Goal: Use online tool/utility: Utilize a website feature to perform a specific function

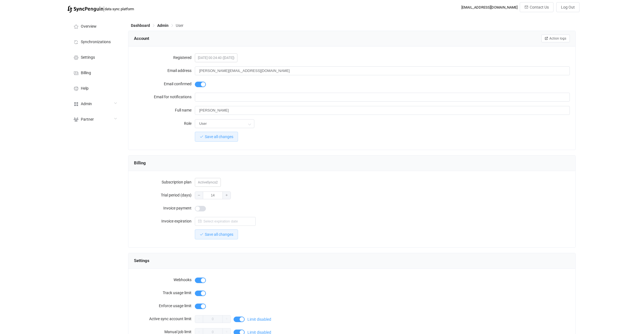
scroll to position [379, 0]
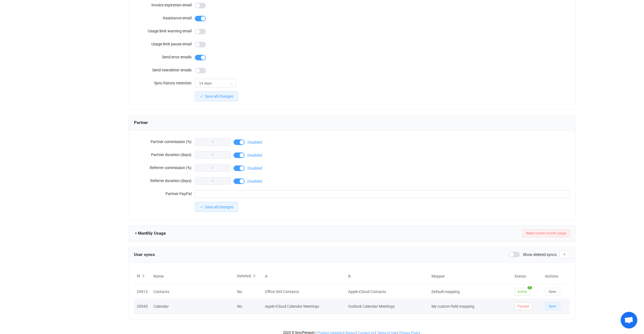
click at [555, 304] on span "Open" at bounding box center [553, 306] width 8 height 4
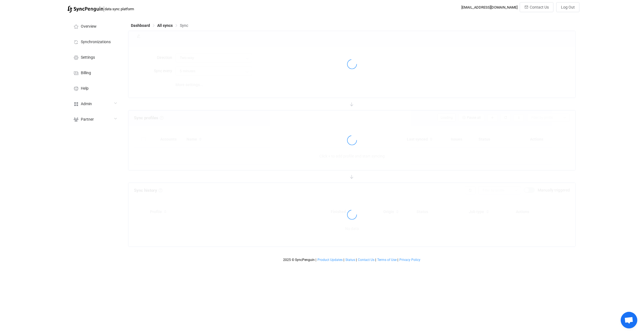
type input "10 minutes"
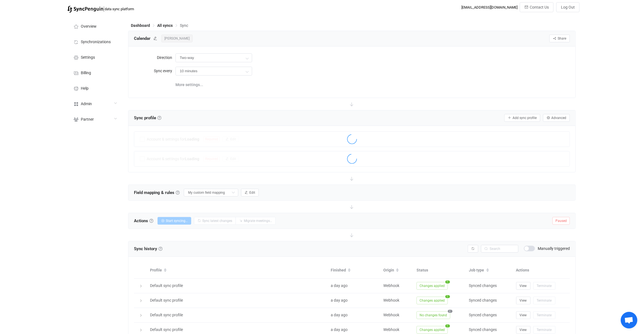
scroll to position [124, 0]
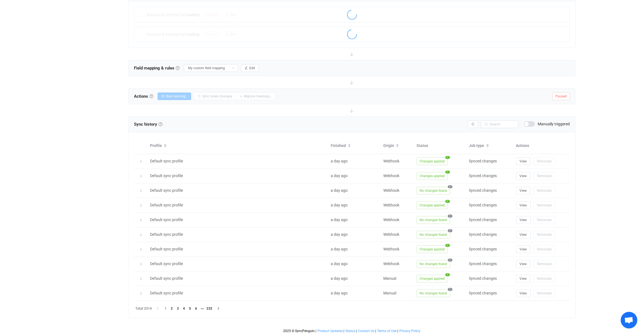
click at [557, 118] on div "Sync history History Sync history All sync executions are recorded in the sync …" at bounding box center [351, 124] width 447 height 15
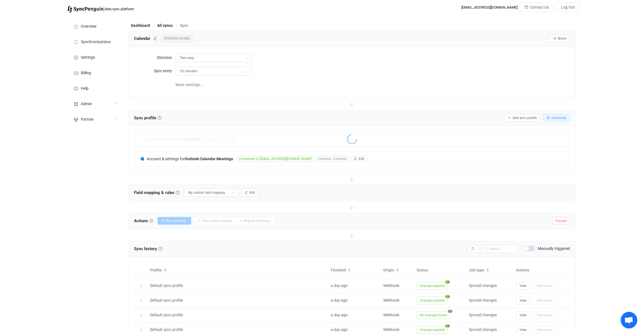
click at [556, 118] on span "Advanced" at bounding box center [558, 118] width 15 height 4
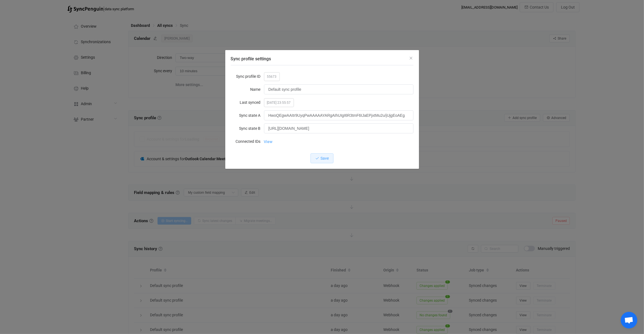
click at [268, 139] on link "View" at bounding box center [268, 141] width 9 height 11
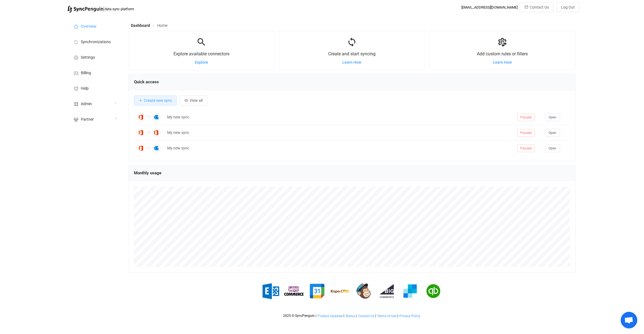
scroll to position [107, 447]
click at [88, 104] on span "Admin" at bounding box center [86, 104] width 11 height 4
click at [93, 161] on li "Users" at bounding box center [94, 160] width 55 height 14
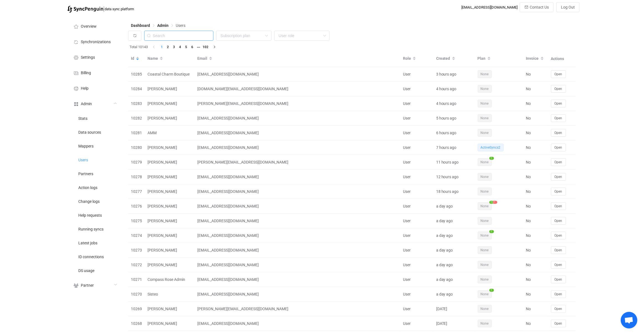
click at [186, 40] on input "text" at bounding box center [178, 36] width 69 height 10
paste input "brickandivymarket@gmail.com"
type input "brickandivymarket@gmail.com"
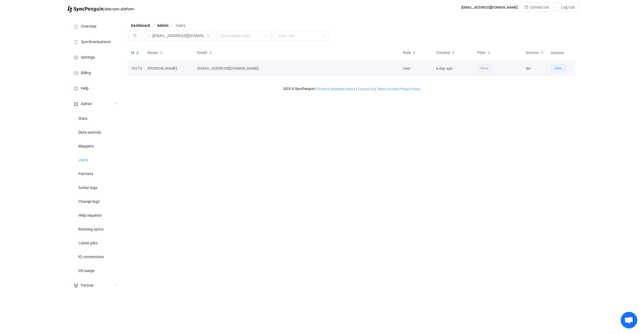
click at [560, 71] on button "Open" at bounding box center [558, 68] width 15 height 8
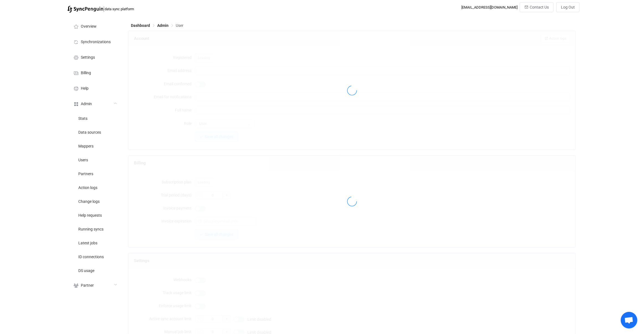
type input "brickandivymarket@gmail.com"
type input "Melissa Mathis"
type input "14"
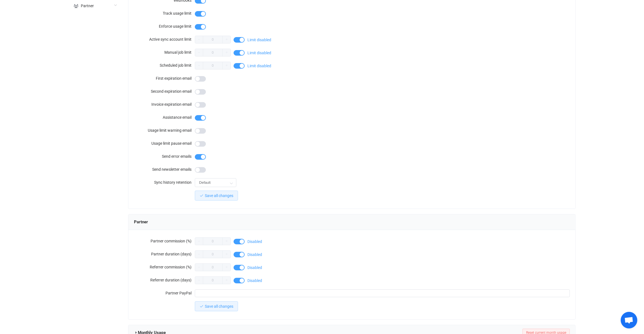
scroll to position [364, 0]
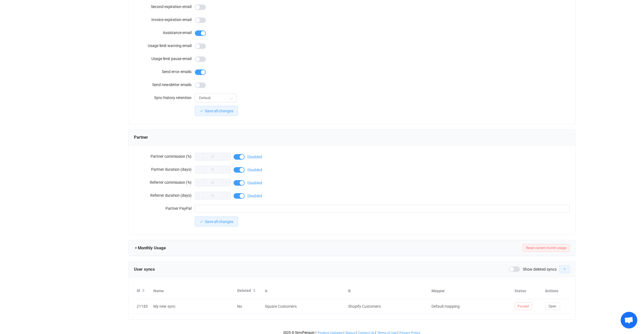
click at [566, 265] on button "button" at bounding box center [564, 269] width 11 height 8
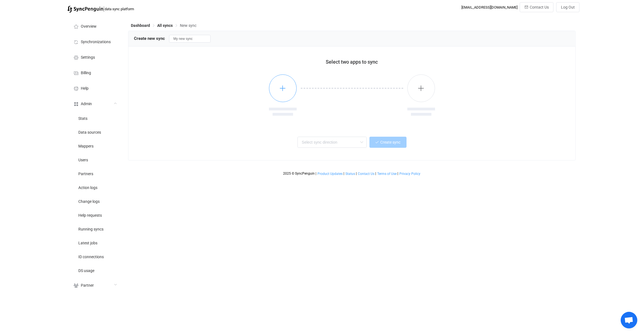
click at [294, 92] on button "button" at bounding box center [283, 88] width 28 height 28
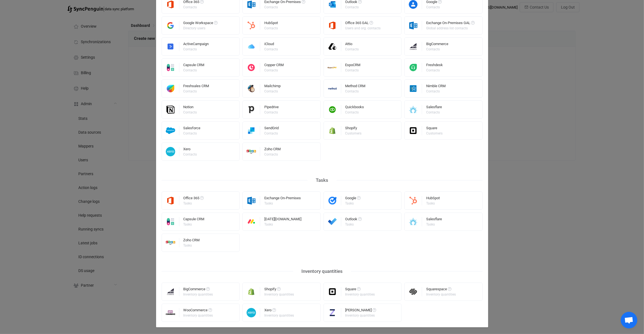
scroll to position [152, 0]
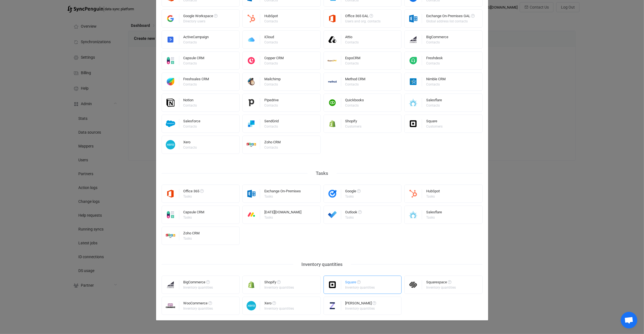
click at [375, 282] on div "Square Inventory quantities" at bounding box center [362, 285] width 78 height 18
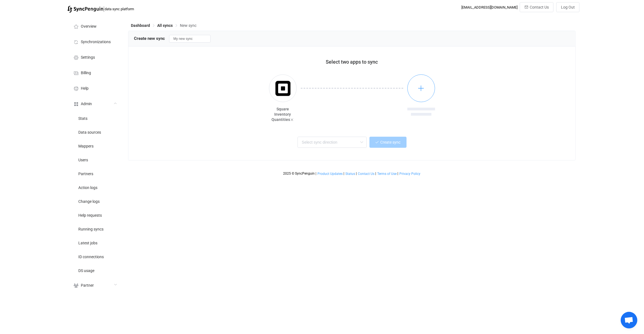
click at [432, 96] on button "button" at bounding box center [421, 88] width 28 height 28
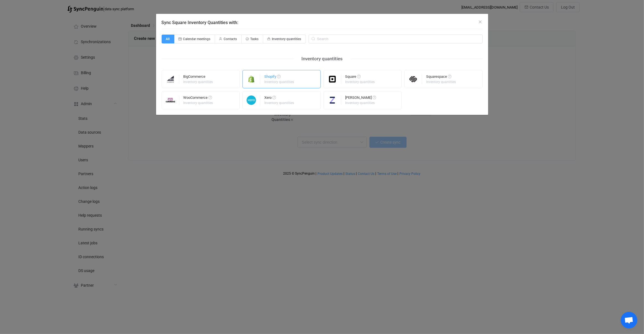
click at [293, 83] on div "Shopify Inventory quantities" at bounding box center [281, 79] width 78 height 18
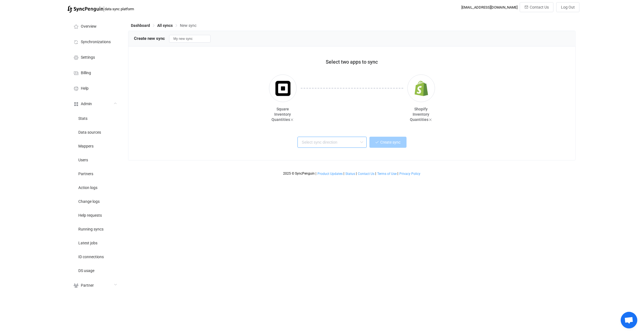
click at [320, 147] on input "text" at bounding box center [331, 142] width 69 height 11
click at [322, 156] on div "Two-way" at bounding box center [332, 156] width 58 height 7
type input "Two-way"
click at [388, 146] on button "Create sync" at bounding box center [387, 142] width 37 height 11
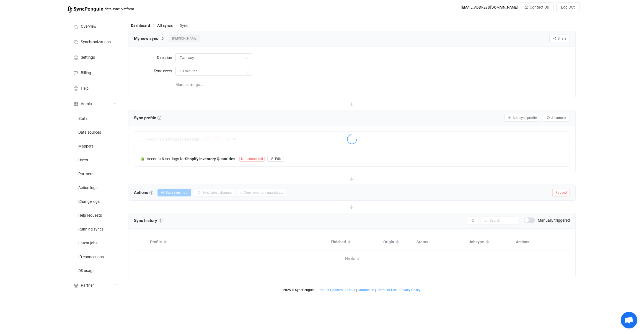
click at [188, 38] on span "Melissa Mathis" at bounding box center [184, 39] width 31 height 8
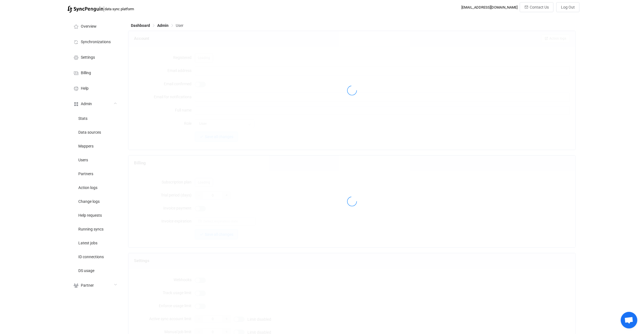
type input "brickandivymarket@gmail.com"
type input "Melissa Mathis"
type input "14"
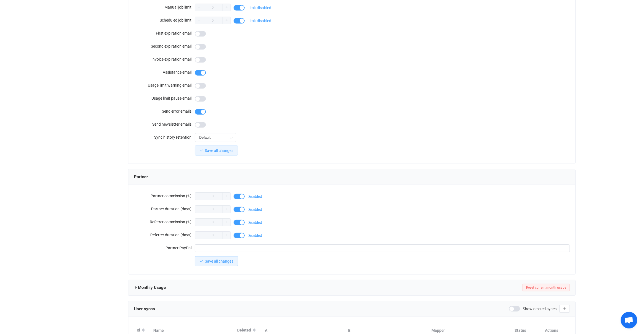
scroll to position [379, 0]
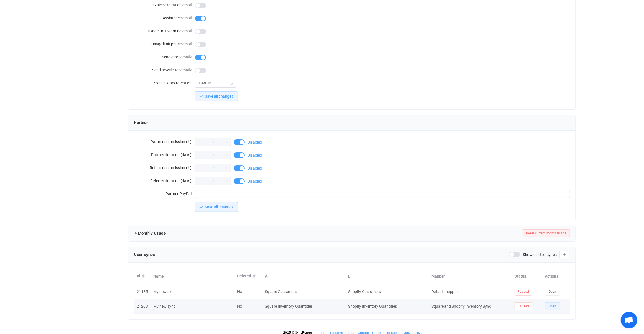
click at [559, 302] on button "Open" at bounding box center [552, 306] width 15 height 8
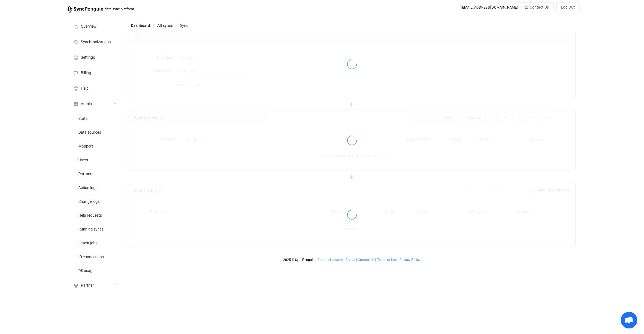
type input "10 minutes"
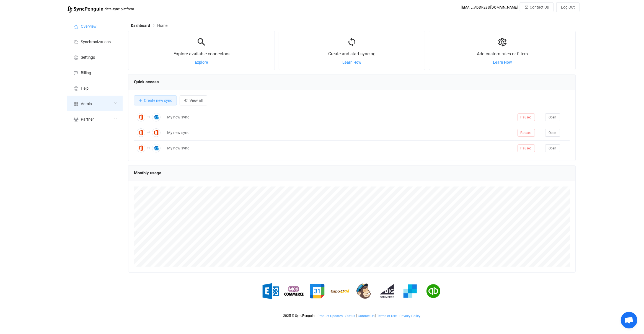
scroll to position [107, 447]
click at [81, 102] on span "Admin" at bounding box center [86, 104] width 11 height 4
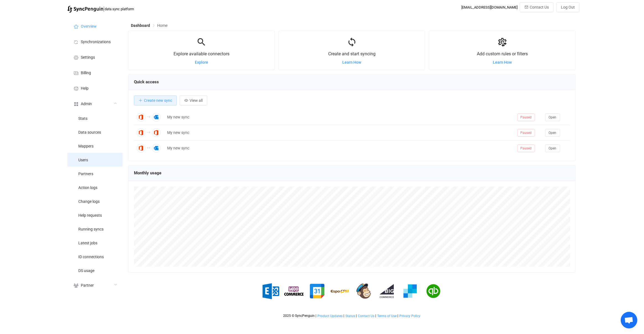
click at [104, 161] on li "Users" at bounding box center [94, 160] width 55 height 14
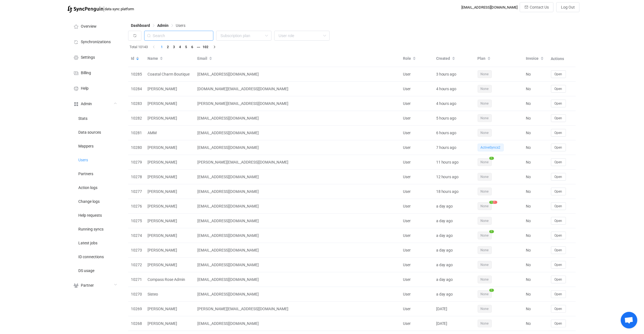
click at [192, 34] on input "text" at bounding box center [178, 36] width 69 height 10
paste input "armandotrujillo@thoro650.com"
type input "armandotrujillo@thoro650.com"
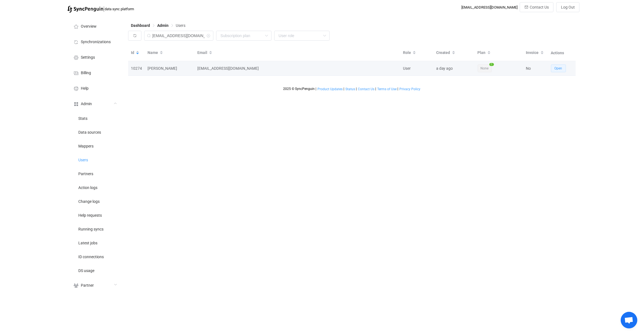
click at [564, 71] on button "Open" at bounding box center [558, 68] width 15 height 8
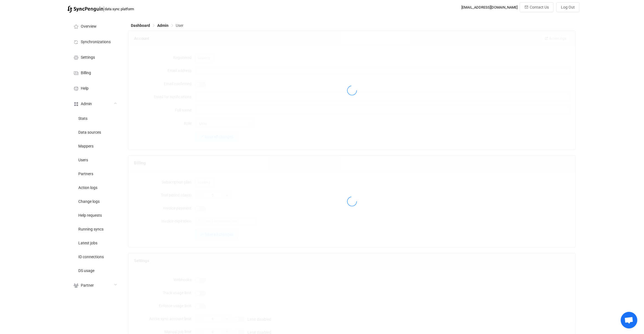
type input "armandotrujillo@thoro650.com"
type input "Armando Trujillo"
type input "14"
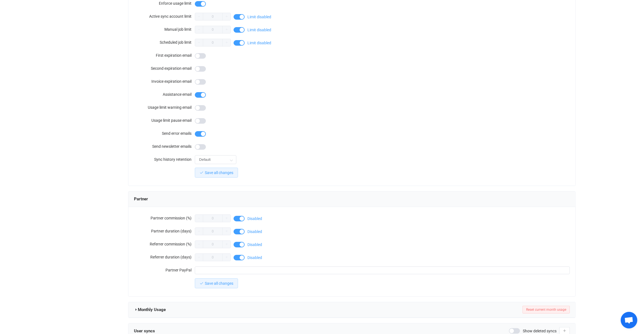
scroll to position [364, 0]
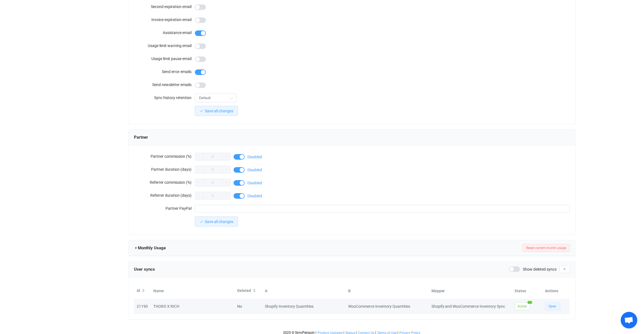
click at [547, 302] on button "Open" at bounding box center [552, 306] width 15 height 8
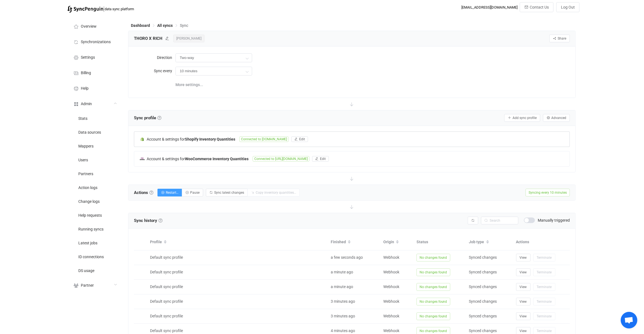
click at [211, 138] on b "Shopify Inventory Quantities" at bounding box center [210, 139] width 50 height 4
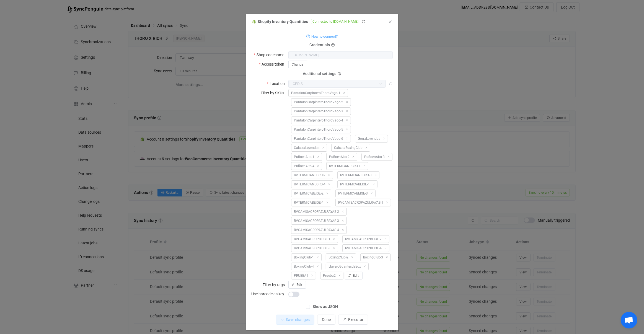
click at [490, 228] on div "Shopify Inventory Quantities Connected to gb-zapateria.myshopify.com 1 { { "sho…" at bounding box center [322, 167] width 644 height 334
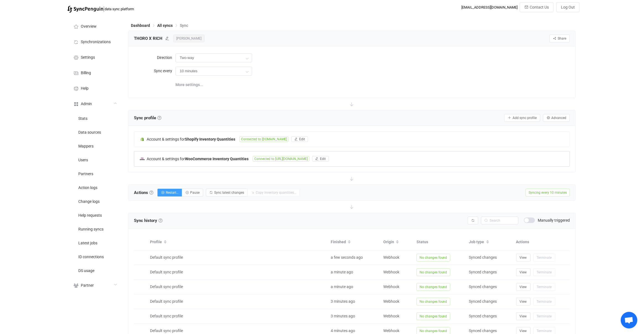
click at [243, 158] on b "WooCommerce Inventory Quantities" at bounding box center [217, 159] width 64 height 4
click at [224, 143] on div "Account & settings for Shopify Inventory Quantities Connected to gb-zapateria.m…" at bounding box center [352, 148] width 436 height 35
click at [225, 140] on b "Shopify Inventory Quantities" at bounding box center [210, 139] width 50 height 4
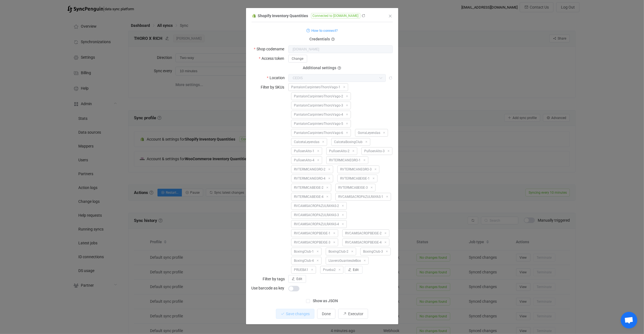
scroll to position [19, 0]
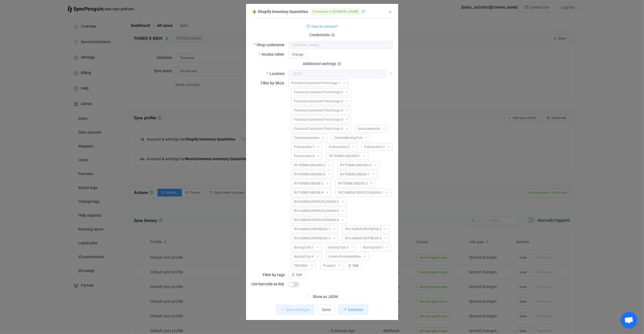
click at [347, 310] on button "Executor" at bounding box center [353, 310] width 30 height 10
click at [217, 168] on div "Shopify Inventory Quantities Connected to gb-zapateria.myshopify.com 1 { { "sho…" at bounding box center [322, 167] width 644 height 334
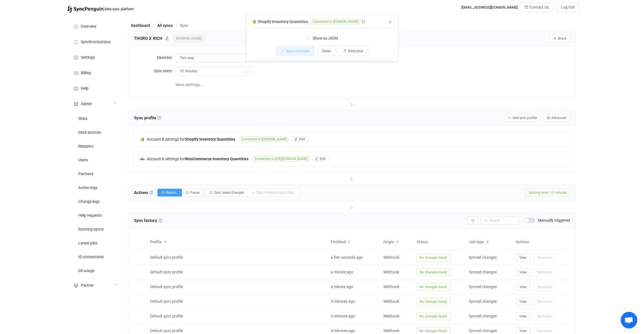
click at [220, 155] on div "Account & settings for Shopify Inventory Quantities Connected to gb-zapateria.m…" at bounding box center [352, 148] width 436 height 35
click at [220, 157] on b "WooCommerce Inventory Quantities" at bounding box center [217, 159] width 64 height 4
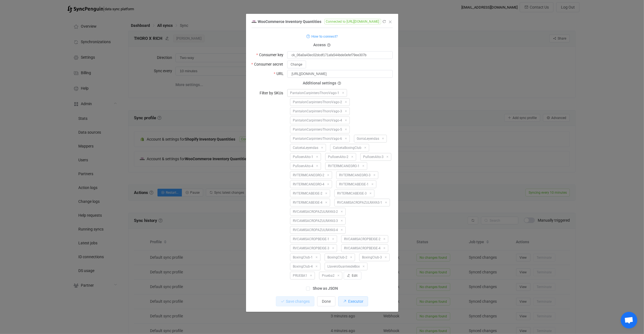
click at [361, 297] on button "Executor" at bounding box center [353, 301] width 30 height 10
click at [497, 190] on div "WooCommerce Inventory Quantities Connected to https://richvagosent.com/ 1 { { "…" at bounding box center [322, 167] width 644 height 334
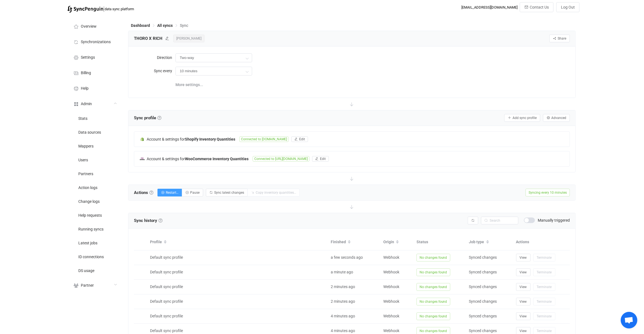
click at [533, 221] on span at bounding box center [529, 220] width 11 height 6
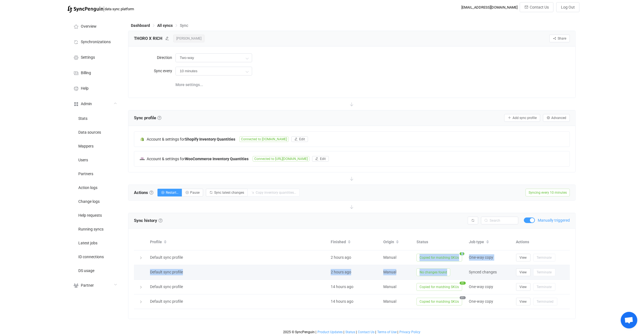
click at [450, 268] on tbody "Default sync profile 2 hours ago Manual Copied for matching SKUs 1 One-way copy…" at bounding box center [352, 279] width 436 height 59
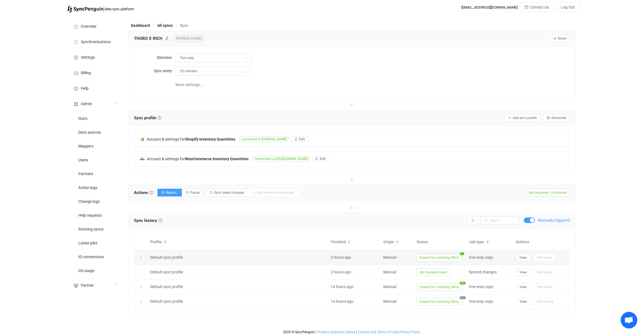
click at [445, 252] on td "Copied for matching SKUs 1" at bounding box center [440, 257] width 53 height 15
click at [445, 254] on span "Copied for matching SKUs" at bounding box center [439, 258] width 46 height 8
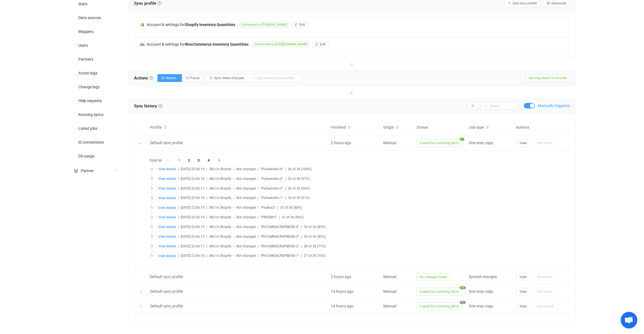
scroll to position [120, 0]
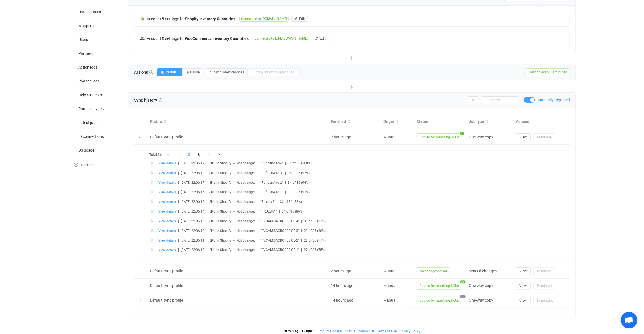
click at [192, 155] on li "2" at bounding box center [189, 155] width 10 height 8
click at [201, 154] on li "3" at bounding box center [199, 155] width 10 height 8
click at [214, 154] on button "button" at bounding box center [218, 155] width 10 height 8
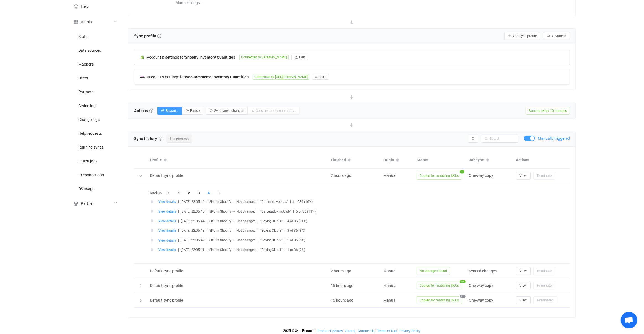
click at [264, 59] on div "Account & settings for Shopify Inventory Quantities Connected to gb-zapateria.m…" at bounding box center [351, 57] width 435 height 15
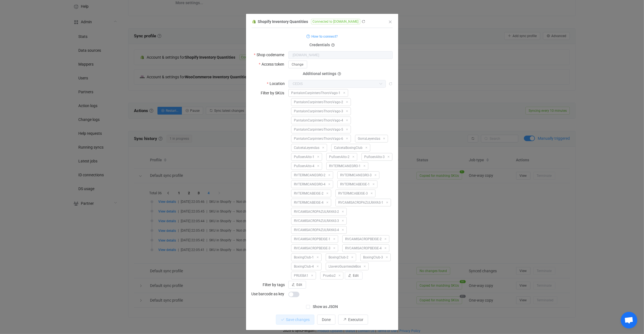
click at [455, 120] on div "Shopify Inventory Quantities Connected to gb-zapateria.myshopify.com 1 { { "sho…" at bounding box center [322, 167] width 644 height 334
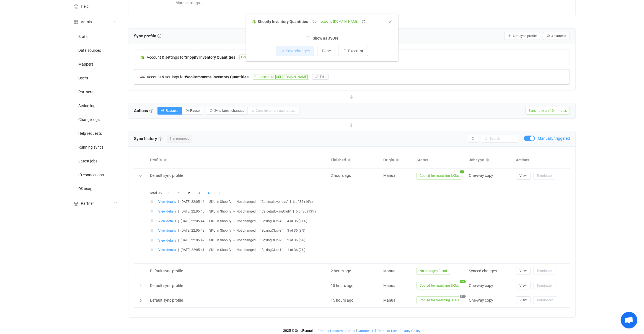
click at [279, 83] on div "Account & settings for WooCommerce Inventory Quantities Connected to https://ri…" at bounding box center [352, 76] width 436 height 15
click at [277, 79] on div "Account & settings for WooCommerce Inventory Quantities Connected to https://ri…" at bounding box center [351, 76] width 435 height 15
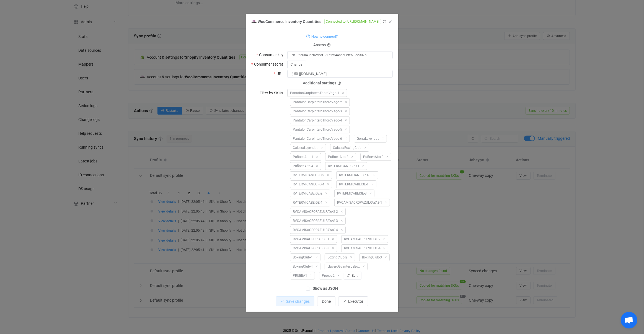
click at [161, 50] on div "WooCommerce Inventory Quantities Connected to https://richvagosent.com/ 1 { { "…" at bounding box center [322, 167] width 644 height 334
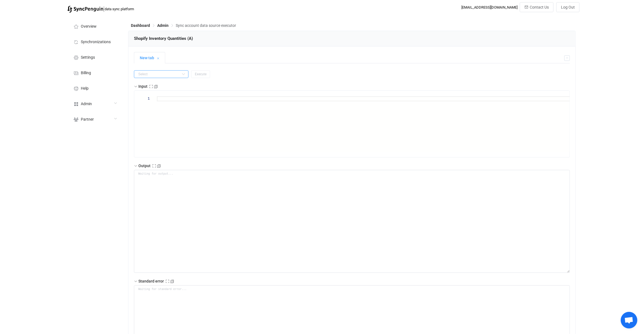
click at [171, 77] on input "text" at bounding box center [161, 74] width 54 height 8
click at [157, 105] on li "getAll" at bounding box center [158, 106] width 49 height 9
click at [158, 77] on input "getAll" at bounding box center [161, 74] width 54 height 8
click at [159, 125] on li "get" at bounding box center [158, 125] width 49 height 9
type input "get"
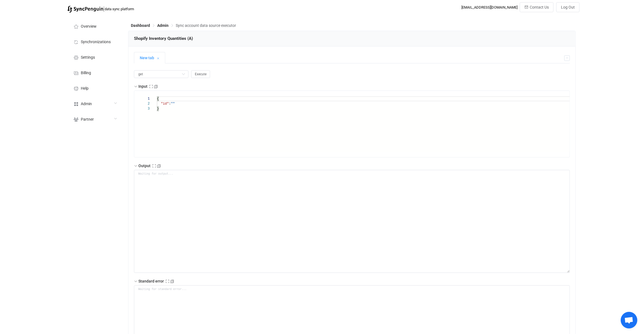
click at [175, 104] on span """" at bounding box center [173, 104] width 4 height 4
paste textarea "GorraLeyendas"
type textarea "{ "id": "GorraLeyendas" }"
click at [196, 74] on span "Execute" at bounding box center [201, 74] width 12 height 4
type textarea "{ "statusCode": 200, "output": { "value": { "sku": "GorraLeyendas", "barcode": …"
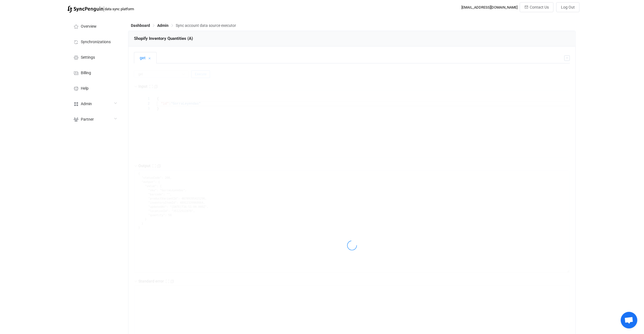
type textarea "Output saved to the file"
click at [176, 201] on textarea "{ "statusCode": 200, "output": { "value": { "sku": "GorraLeyendas", "barcode": …" at bounding box center [352, 221] width 436 height 103
click at [213, 183] on textarea "{ "statusCode": 200, "output": { "value": { "sku": "GorraLeyendas", "barcode": …" at bounding box center [352, 221] width 436 height 103
click at [192, 101] on div "{" at bounding box center [372, 98] width 430 height 5
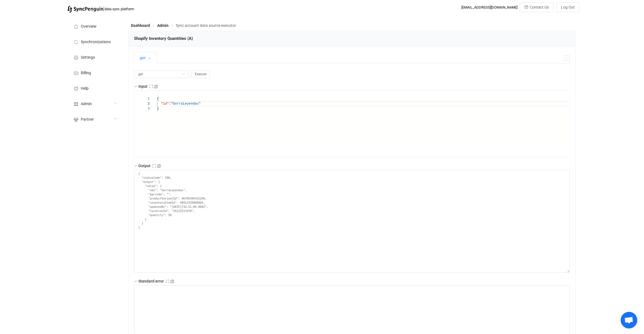
scroll to position [0, 3]
click at [192, 101] on div "{" at bounding box center [372, 98] width 430 height 5
click at [193, 105] on span ""GorraLeyendas"" at bounding box center [186, 104] width 30 height 4
paste textarea "Calcet"
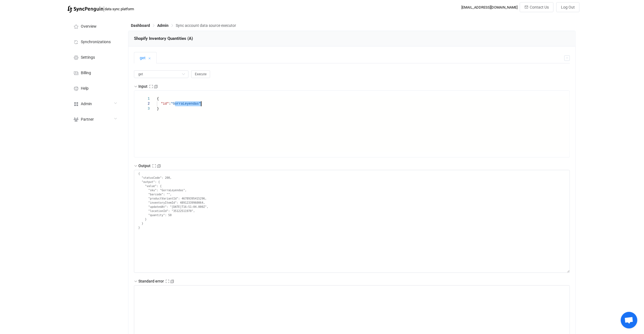
type textarea "{ "id": "CalcetaLeyendas" }"
click at [196, 77] on button "Execute" at bounding box center [200, 74] width 19 height 8
type textarea "{ "statusCode": 200, "output": { "value": { "sku": "CalcetaLeyendas", "barcode"…"
click at [188, 102] on span ""CalcetaLeyendas"" at bounding box center [188, 104] width 34 height 4
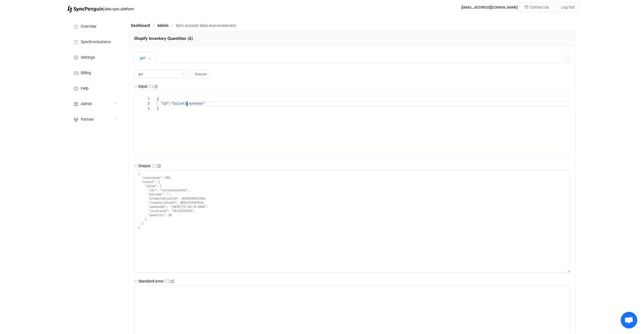
click at [188, 102] on span ""CalcetaLeyendas"" at bounding box center [188, 104] width 34 height 4
paste textarea "BoxingClub"
type textarea "{ "id": "CalcetaBoxingClub" }"
click at [196, 76] on button "Execute" at bounding box center [200, 74] width 19 height 8
type textarea "{ "statusCode": 200, "output": { "value": { "sku": "CalcetaBoxingClub", "barcod…"
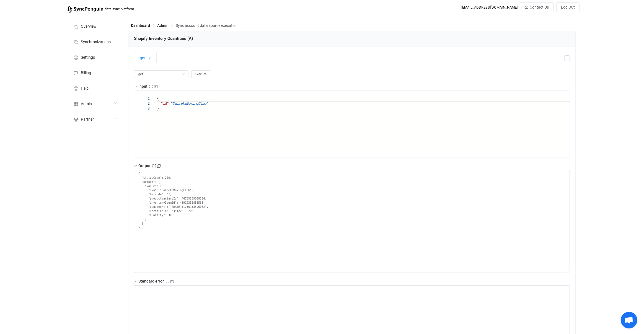
click at [193, 106] on div "}" at bounding box center [372, 108] width 430 height 5
paste textarea "LlaveroGuantesdeBox"
type textarea "{ "id": "LlaveroGuantesdeBox" }"
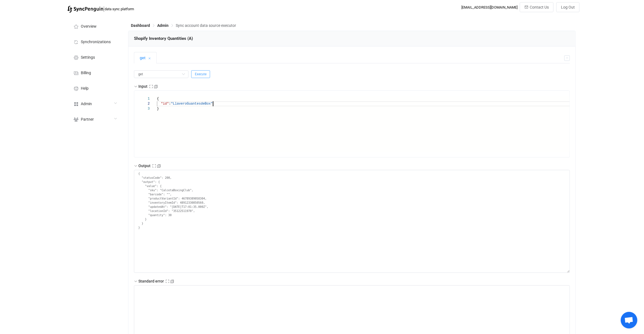
click at [195, 74] on span "Execute" at bounding box center [201, 74] width 12 height 4
type textarea "{ "statusCode": 200, "output": { "value": { "sku": "LlaveroGuantesdeBox", "barc…"
click at [197, 100] on div "{" at bounding box center [372, 98] width 430 height 5
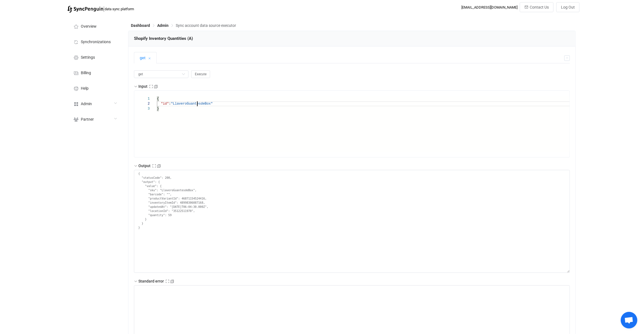
paste textarea "Cap Legends"
type textarea "{ "id": "Cap Legends" }"
click at [197, 76] on span "Execute" at bounding box center [201, 74] width 12 height 4
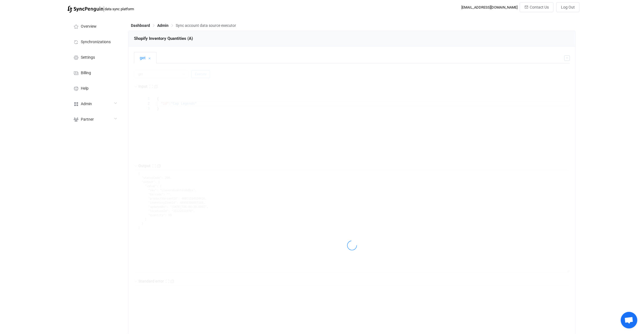
type textarea "{ "statusCode": 404, "output": {}, "errors": [ { "message": "Filtered out Shopi…"
click at [167, 73] on input "text" at bounding box center [161, 74] width 54 height 8
click at [158, 122] on li "get" at bounding box center [158, 125] width 49 height 9
type input "get"
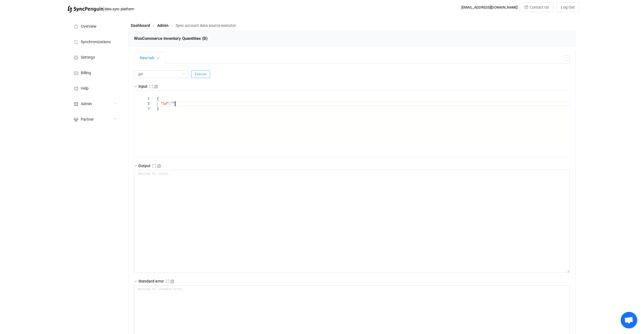
paste textarea "GorraLeyendas"
type textarea "{ "id": "GorraLeyendas" }"
click at [195, 72] on span "Execute" at bounding box center [201, 74] width 12 height 4
type textarea "{ "statusCode": 200, "output": { "value": { "sku": "GorraLeyendas", "quantity":…"
type textarea "Output saved to the file"
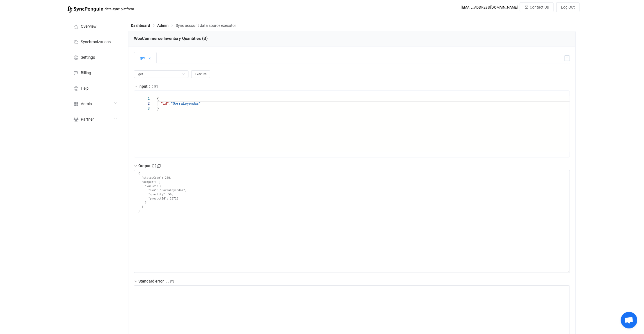
click at [193, 103] on span ""GorraLeyendas"" at bounding box center [186, 104] width 30 height 4
paste textarea "GorraLeyendas"
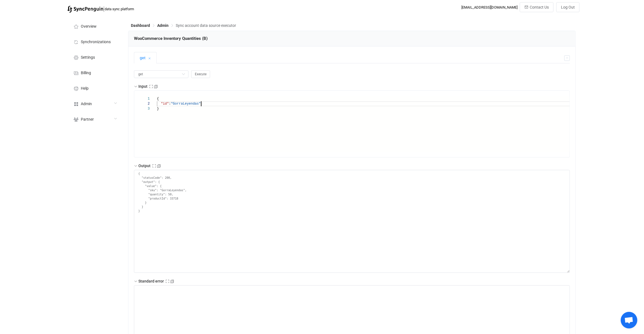
paste textarea "Calcet"
type textarea "{ "id": "CalcetaLeyendas" }"
click at [195, 76] on span "Execute" at bounding box center [201, 74] width 12 height 4
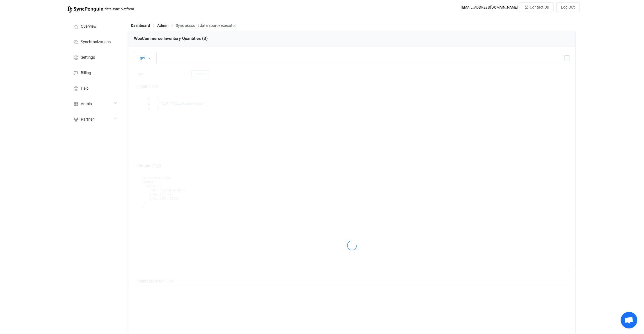
type textarea "{ "statusCode": 200, "output": { "value": { "sku": "CalcetaLeyendas", "quantity…"
type textarea "Output saved to the file"
click at [181, 106] on div "}" at bounding box center [372, 108] width 430 height 5
click at [182, 103] on span ""CalcetaLeyendas"" at bounding box center [188, 104] width 34 height 4
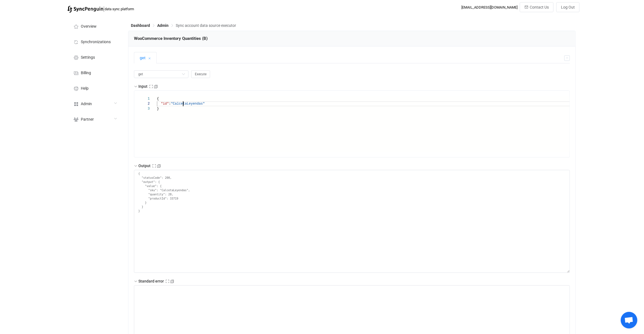
click at [182, 103] on span ""CalcetaLeyendas"" at bounding box center [188, 104] width 34 height 4
paste textarea "BoxingClub"
type textarea "{ "id": "CalcetaBoxingClub" }"
click at [201, 76] on button "Execute" at bounding box center [200, 74] width 19 height 8
type textarea "{ "statusCode": 200, "output": { "value": { "sku": "CalcetaBoxingClub", "quanti…"
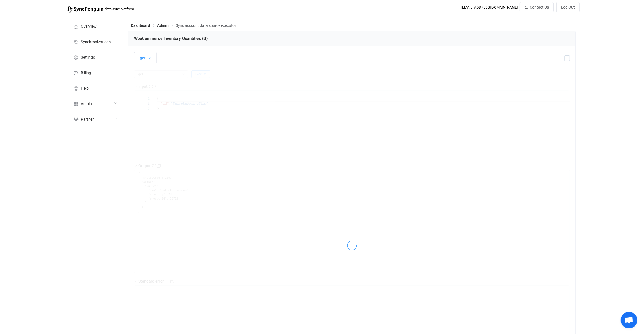
type textarea "Output saved to the file"
paste textarea "LlaveroGuantesdeBox"
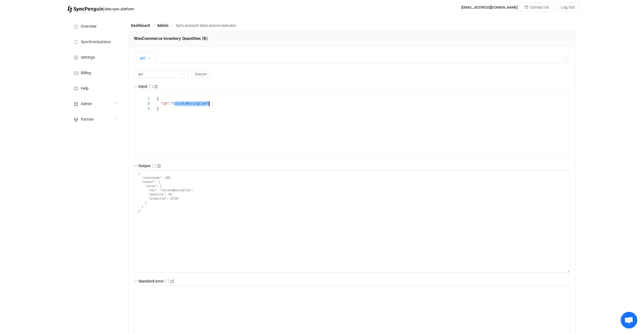
type textarea "{ "id": "LlaveroGuantesdeBox" }"
click at [195, 74] on span "Execute" at bounding box center [201, 74] width 12 height 4
type textarea "{ "statusCode": 200, "output": { "value": { "sku": "LlaveroGuantesdeBox", "quan…"
